Goal: Navigation & Orientation: Understand site structure

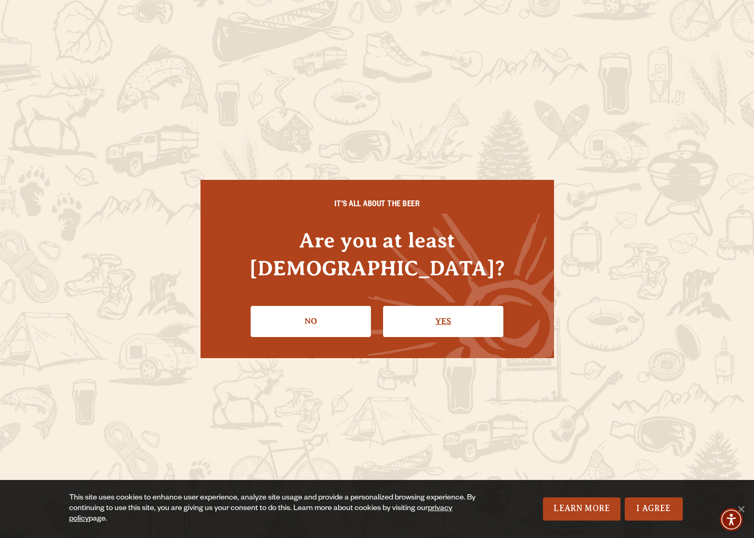
click at [436, 309] on link "Yes" at bounding box center [443, 321] width 120 height 31
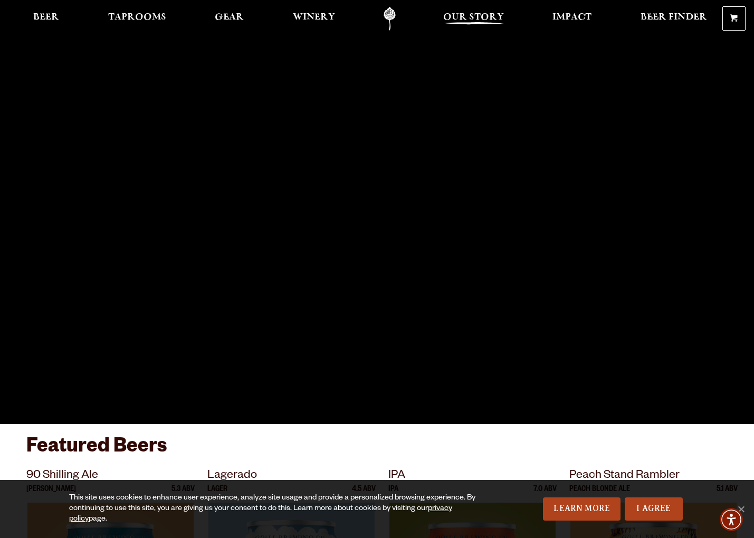
click at [484, 20] on span "Our Story" at bounding box center [473, 17] width 61 height 8
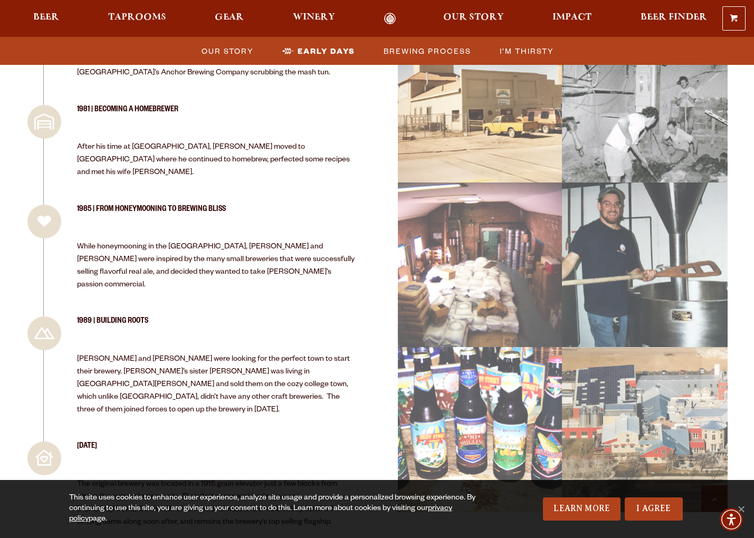
scroll to position [1052, 0]
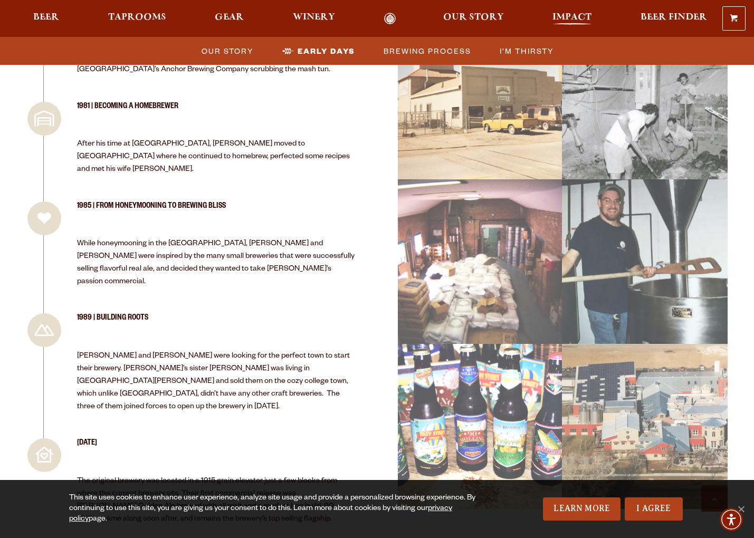
click at [572, 13] on span "Impact" at bounding box center [572, 17] width 39 height 8
